Goal: Find contact information: Find contact information

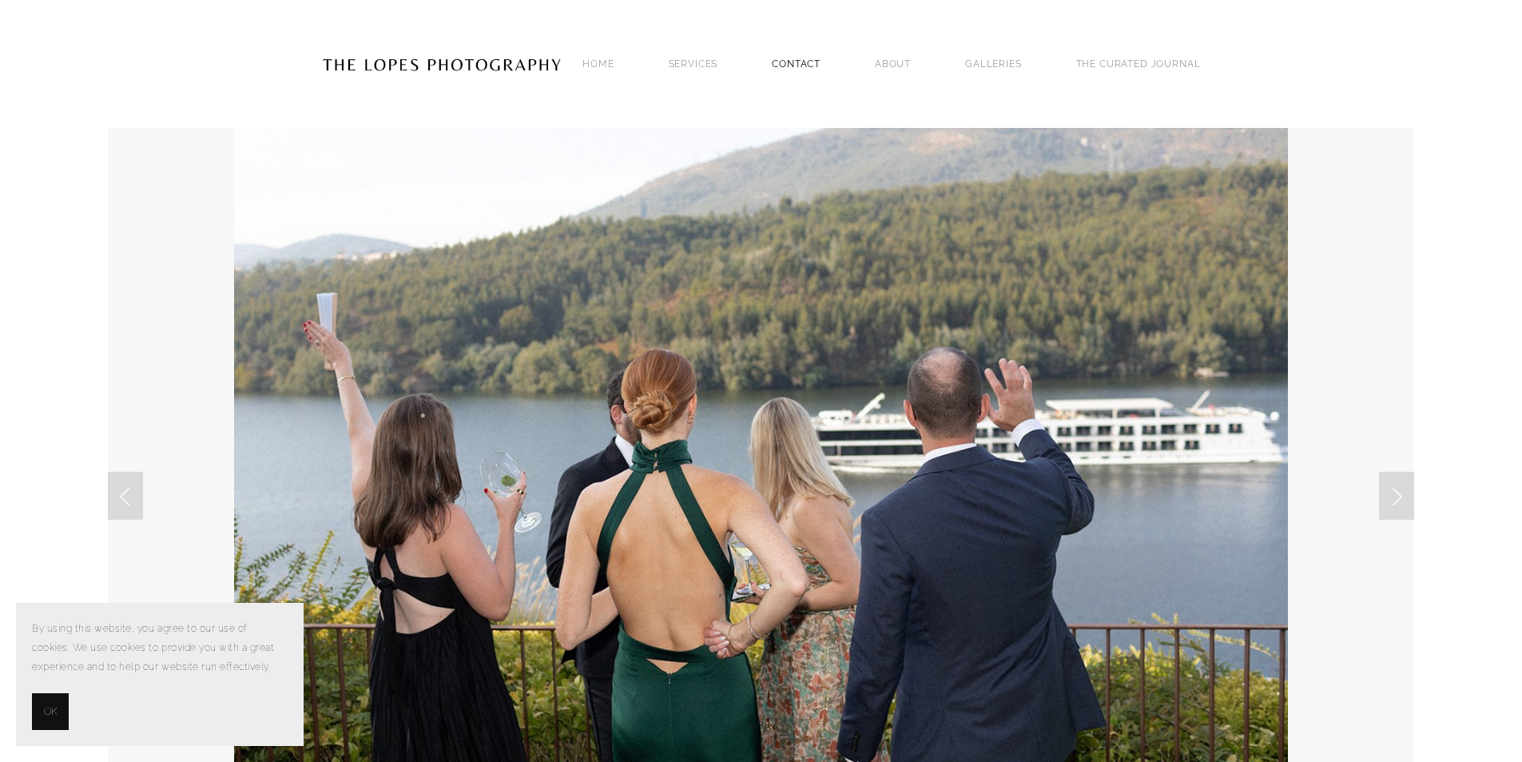
click at [790, 54] on link "Contact" at bounding box center [796, 64] width 49 height 22
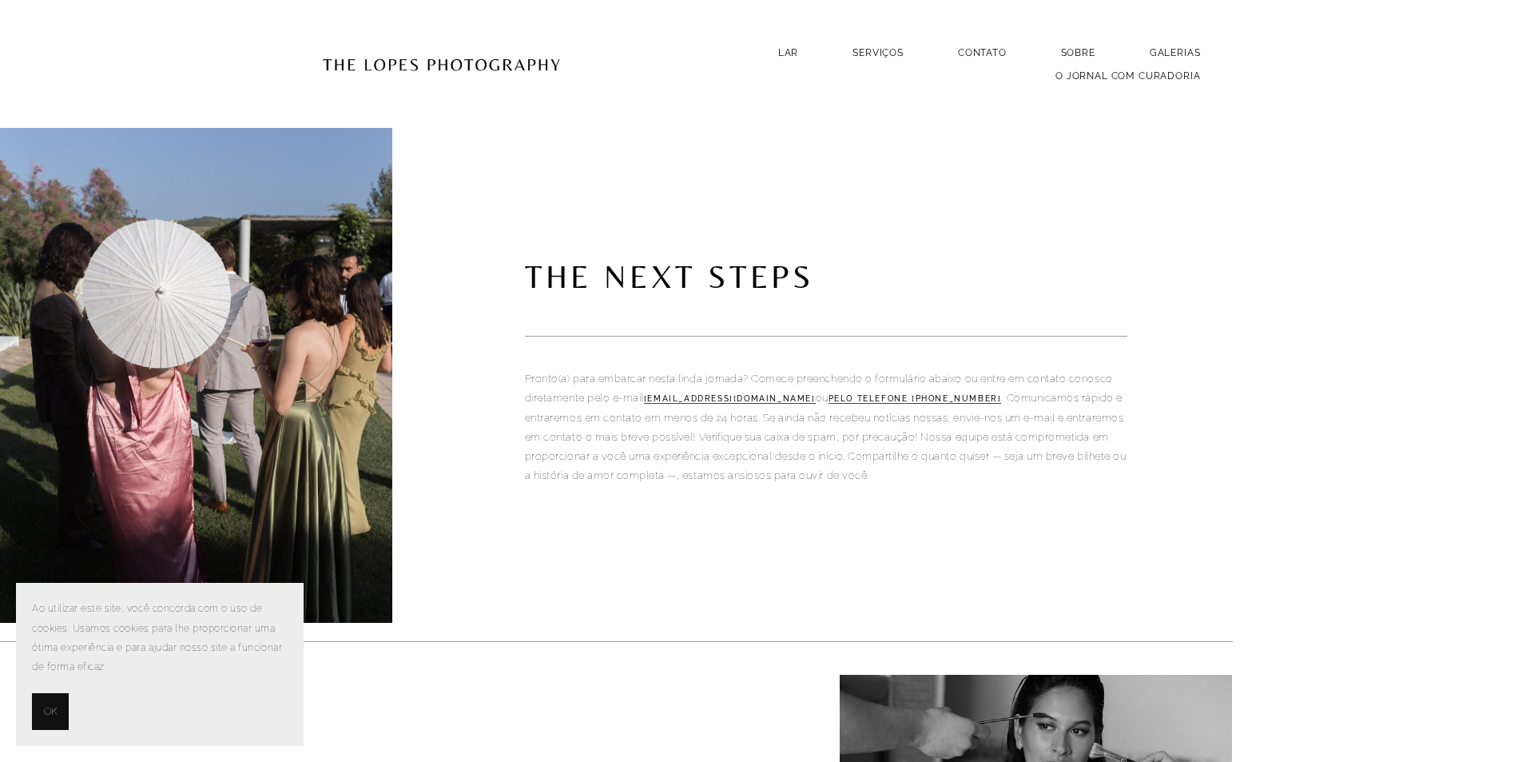
click at [48, 703] on span "OK" at bounding box center [50, 711] width 13 height 19
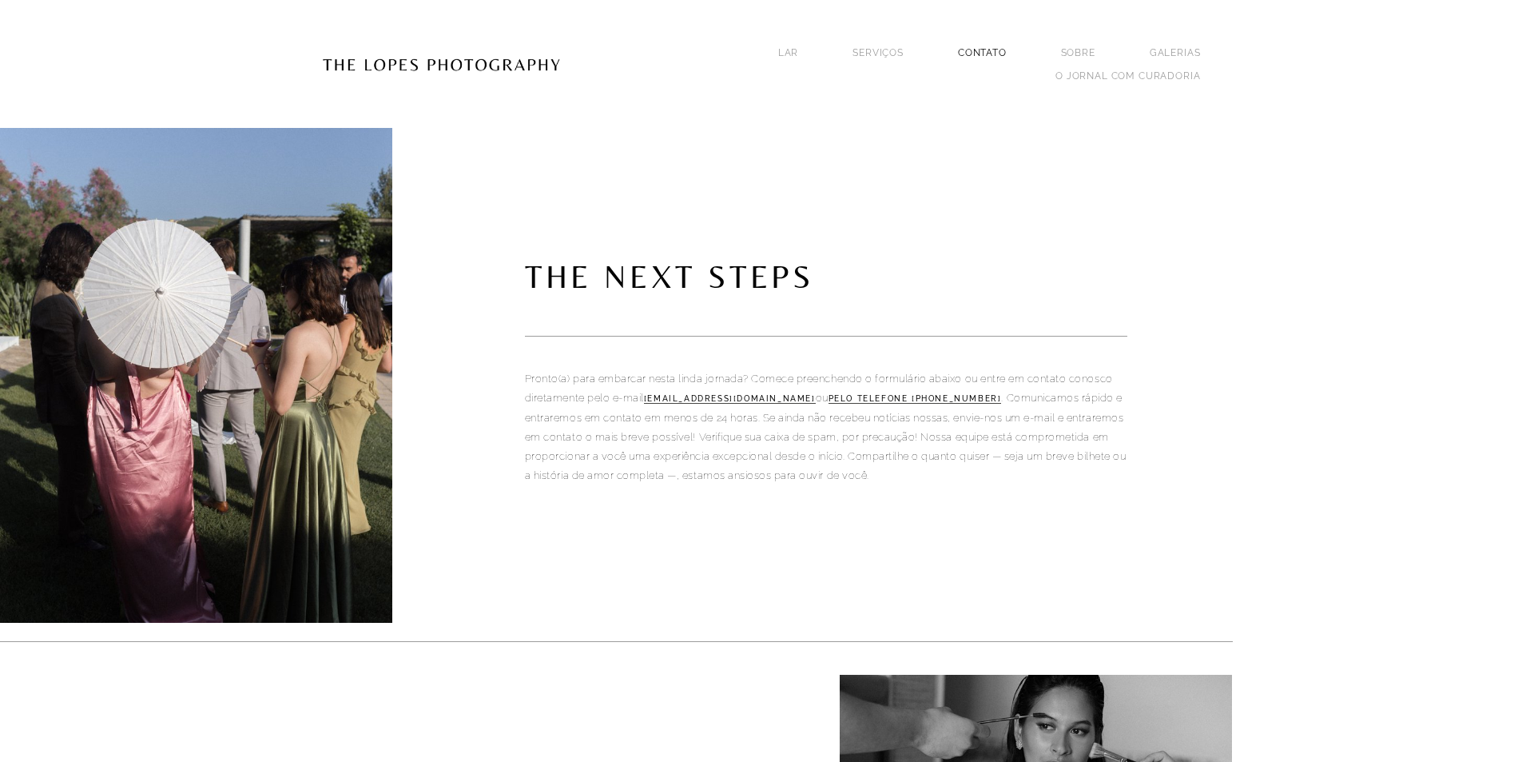
click at [986, 50] on font "Contato" at bounding box center [982, 52] width 49 height 11
click at [982, 54] on font "Contato" at bounding box center [982, 52] width 49 height 11
